Goal: Information Seeking & Learning: Learn about a topic

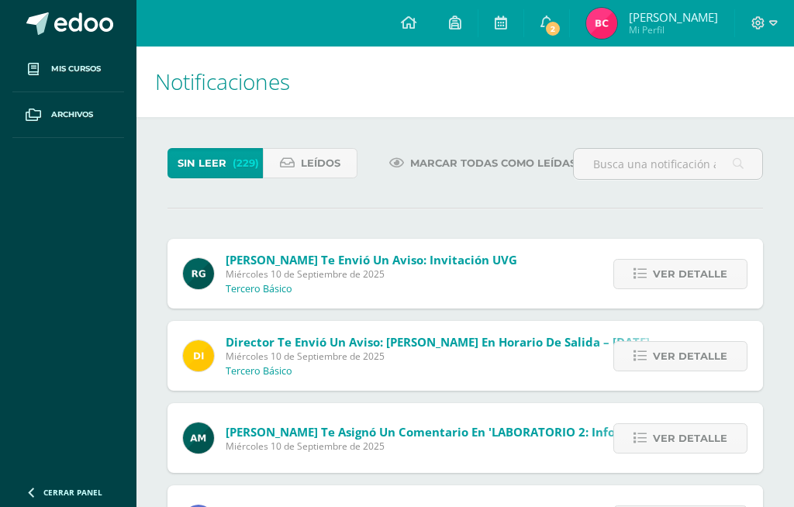
click at [569, 13] on link "2" at bounding box center [546, 23] width 45 height 47
click at [417, 28] on icon at bounding box center [409, 23] width 16 height 14
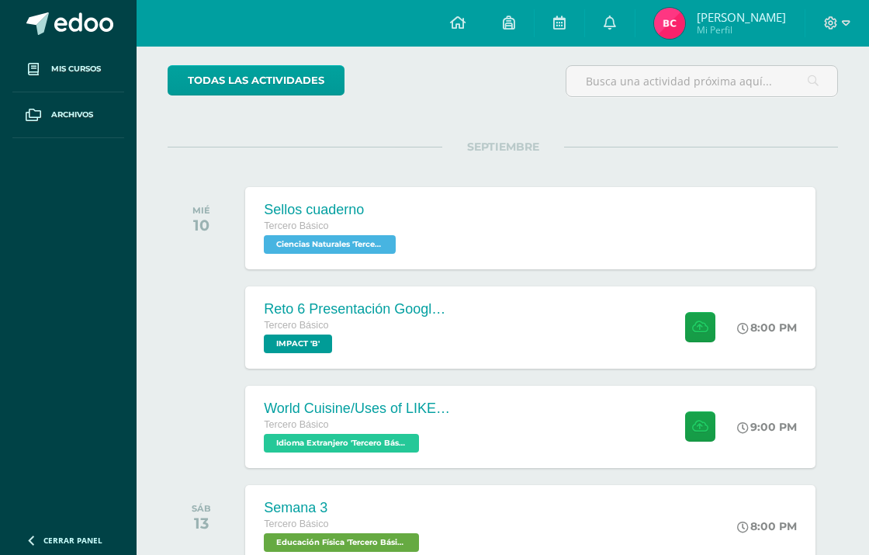
scroll to position [120, 0]
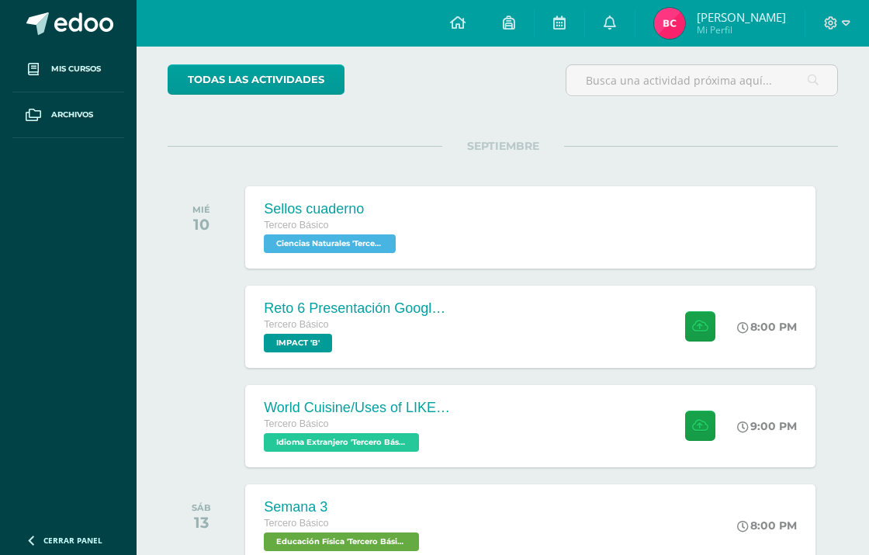
click at [610, 440] on div "World Cuisine/Uses of LIKE week 5 Tercero Básico Idioma Extranjero 'Tercero Bás…" at bounding box center [529, 426] width 569 height 82
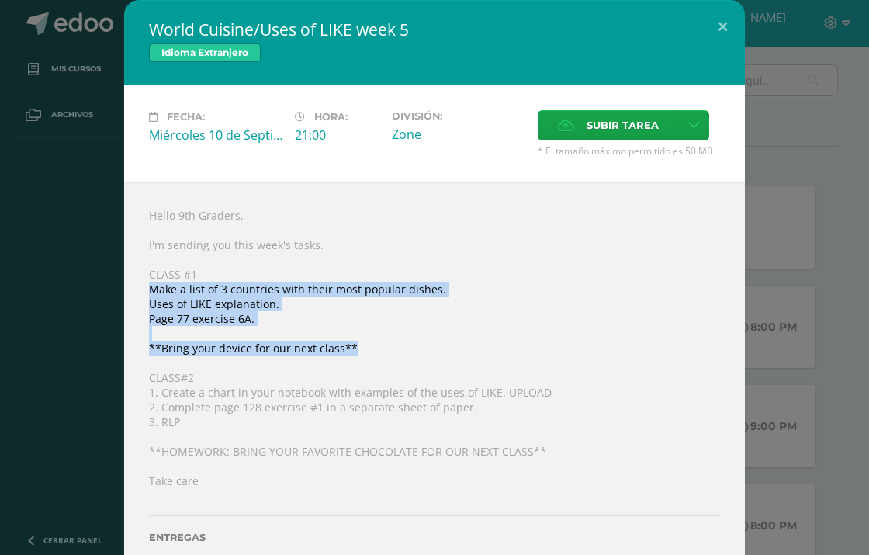
click at [67, 379] on div "World Cuisine/Uses of LIKE week 5 Idioma Extranjero Fecha: Miércoles 10 de Sept…" at bounding box center [434, 302] width 856 height 604
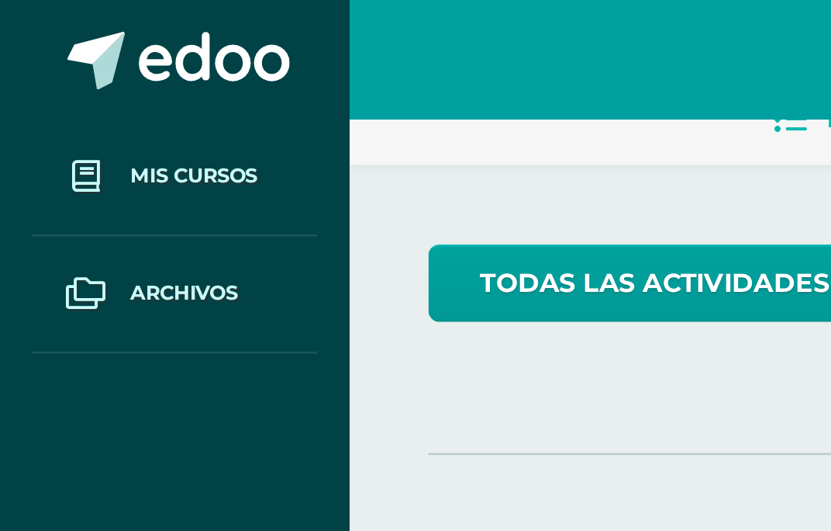
scroll to position [92, 0]
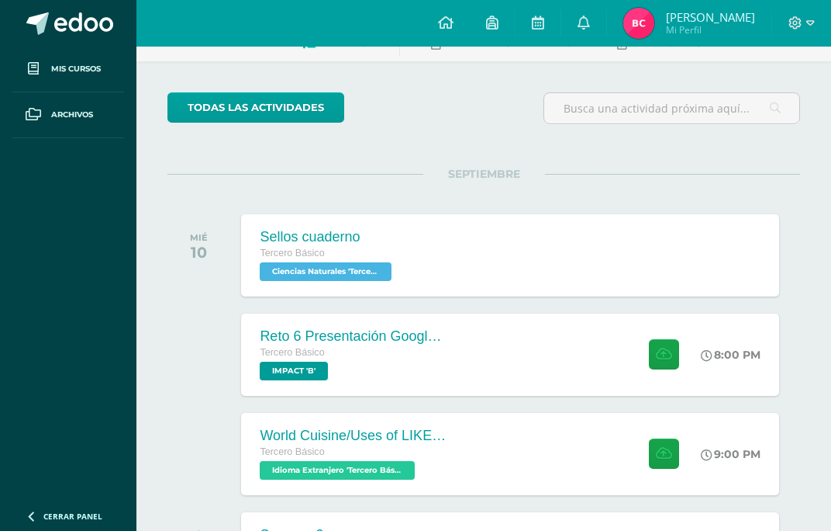
click at [521, 251] on div "Sellos cuaderno Tercero Básico Ciencias Naturales 'Tercero Básico B' Sellos cua…" at bounding box center [510, 255] width 538 height 82
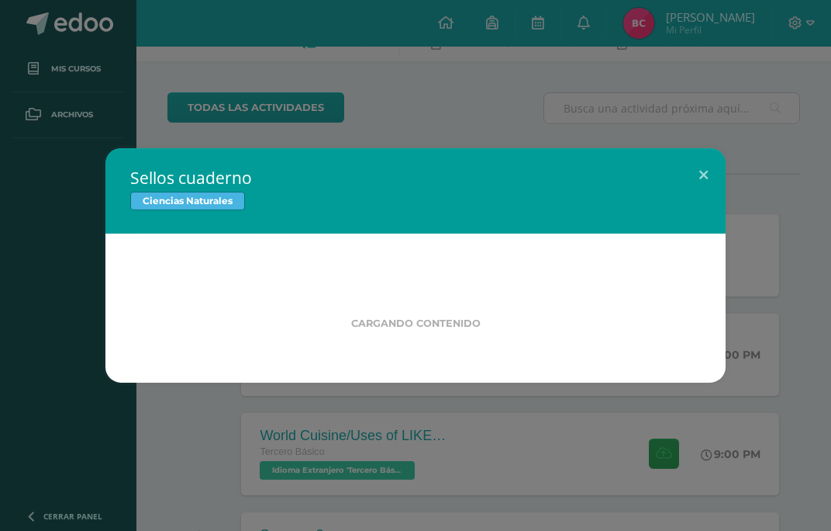
click at [714, 165] on button at bounding box center [704, 174] width 44 height 53
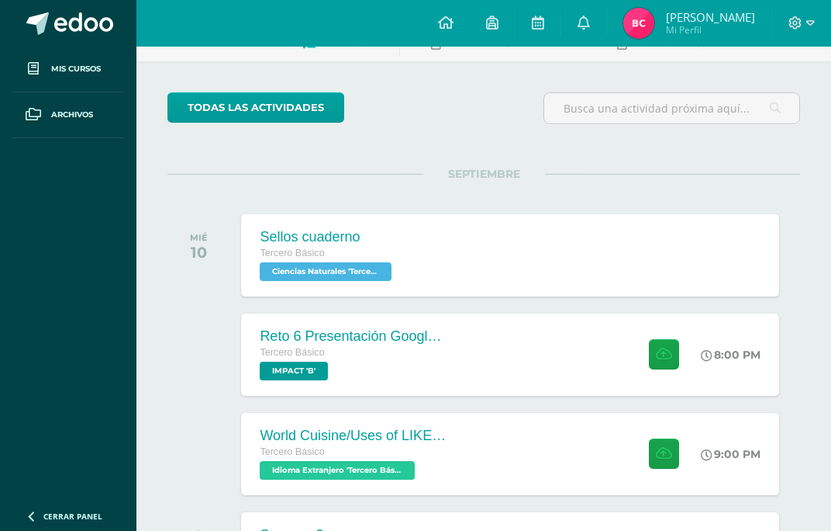
click at [473, 434] on div "World Cuisine/Uses of LIKE week 5 Tercero Básico Idioma Extranjero 'Tercero Bás…" at bounding box center [510, 454] width 538 height 82
